Goal: Task Accomplishment & Management: Manage account settings

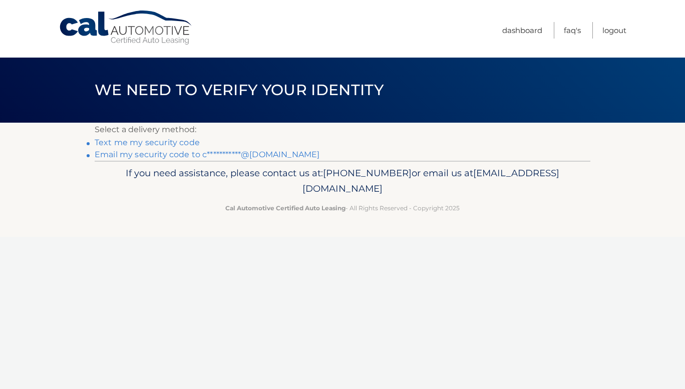
click at [111, 151] on link "**********" at bounding box center [207, 155] width 225 height 10
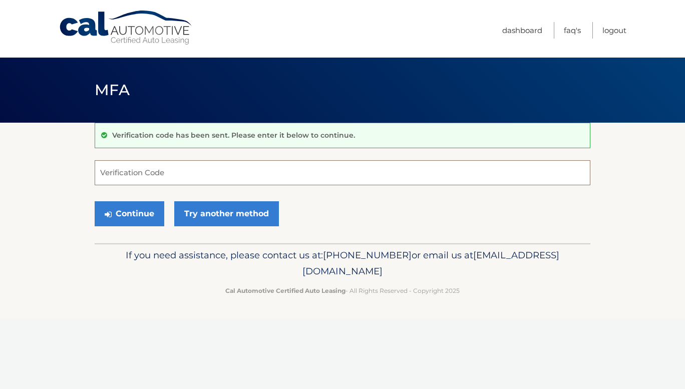
click at [111, 184] on input "Verification Code" at bounding box center [343, 172] width 496 height 25
type input "386081"
click at [134, 217] on button "Continue" at bounding box center [130, 213] width 70 height 25
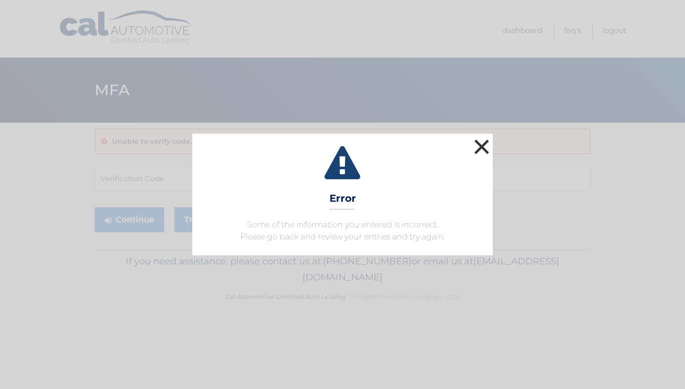
click at [475, 147] on button "×" at bounding box center [482, 147] width 20 height 20
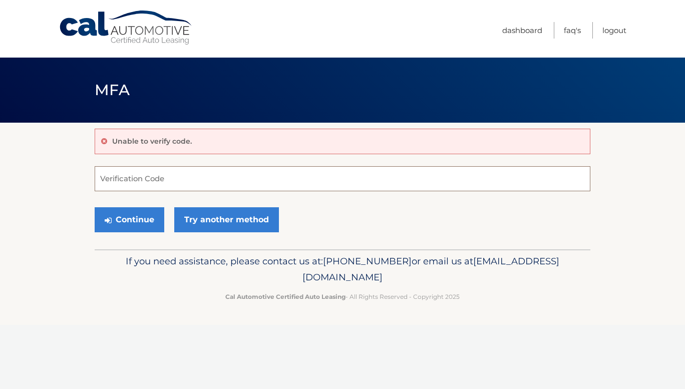
click at [149, 176] on input "Verification Code" at bounding box center [343, 178] width 496 height 25
type input "386091"
click at [127, 220] on button "Continue" at bounding box center [130, 219] width 70 height 25
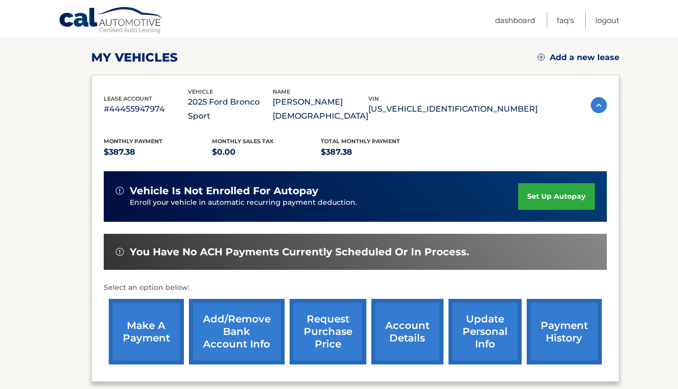
scroll to position [150, 0]
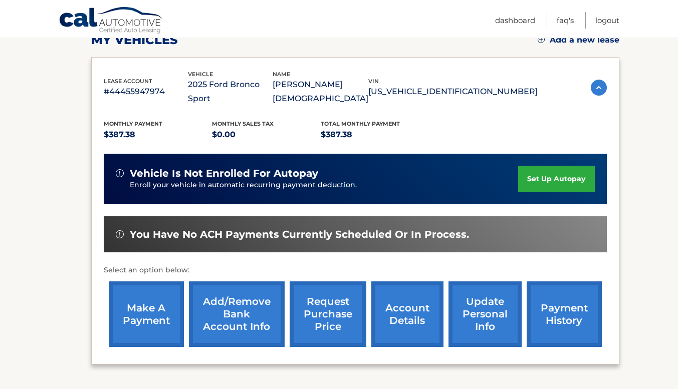
click at [148, 288] on link "make a payment" at bounding box center [146, 315] width 75 height 66
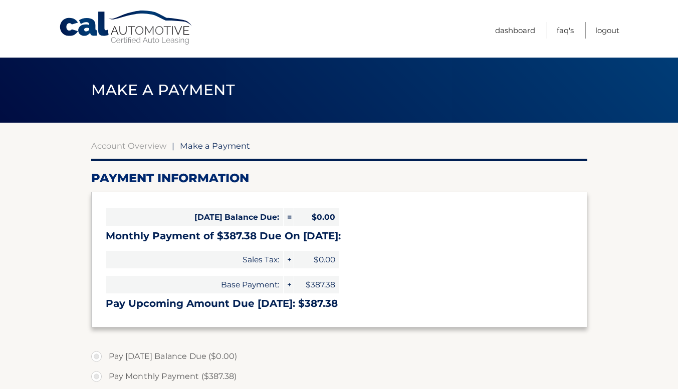
select select "NjJhMjM2OTUtYzA5Yi00MDVmLWI1ZTgtYzQwNmNkN2U0MWU0"
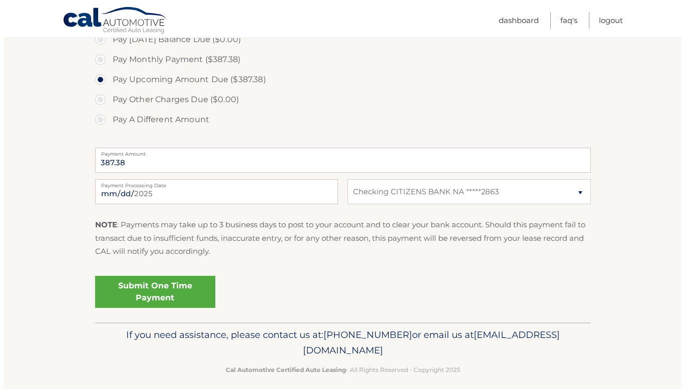
scroll to position [327, 0]
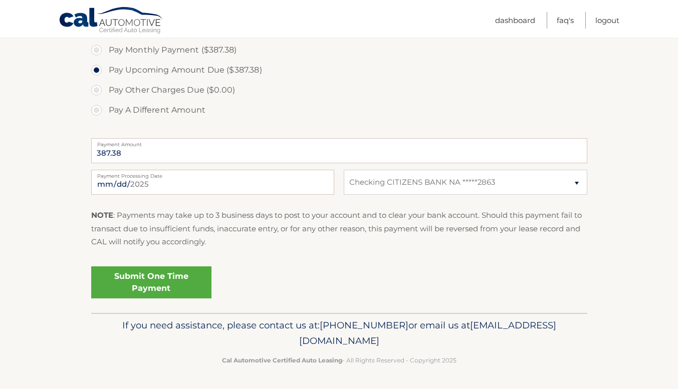
click at [143, 280] on link "Submit One Time Payment" at bounding box center [151, 283] width 120 height 32
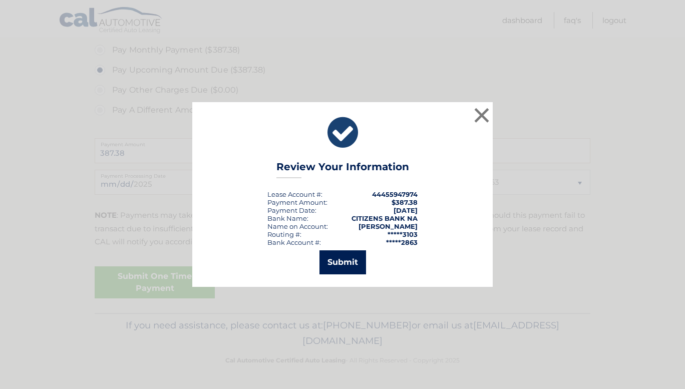
click at [341, 263] on button "Submit" at bounding box center [343, 263] width 47 height 24
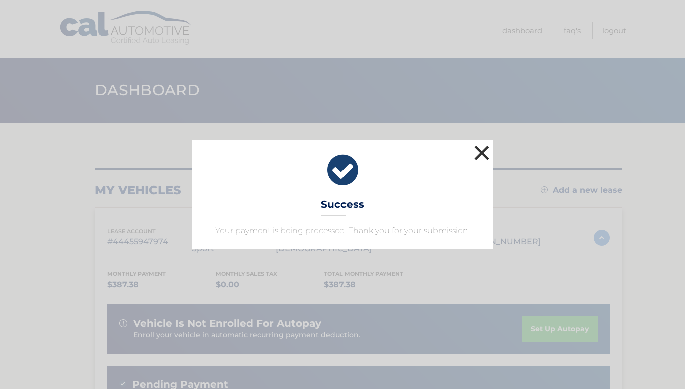
click at [478, 153] on button "×" at bounding box center [482, 153] width 20 height 20
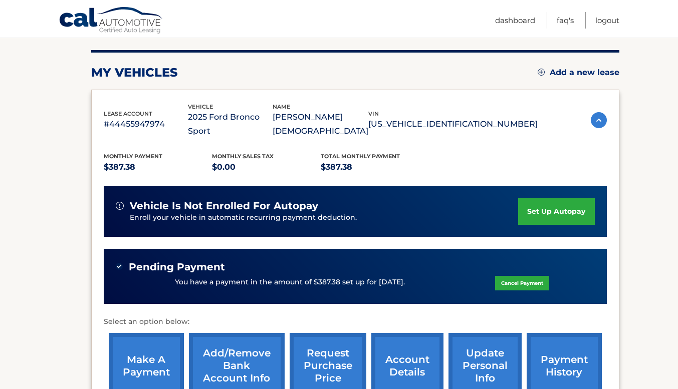
scroll to position [100, 0]
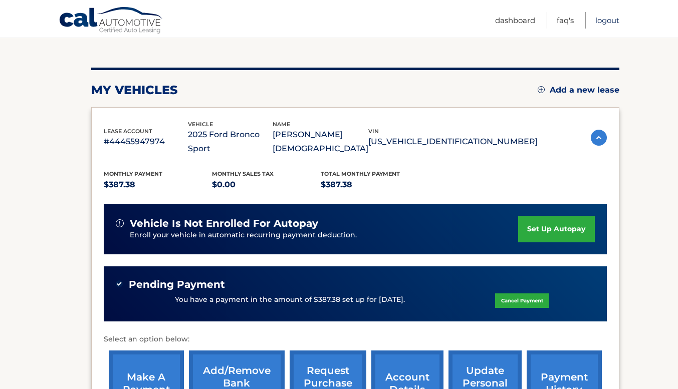
click at [605, 20] on link "Logout" at bounding box center [607, 20] width 24 height 17
